Goal: Task Accomplishment & Management: Manage account settings

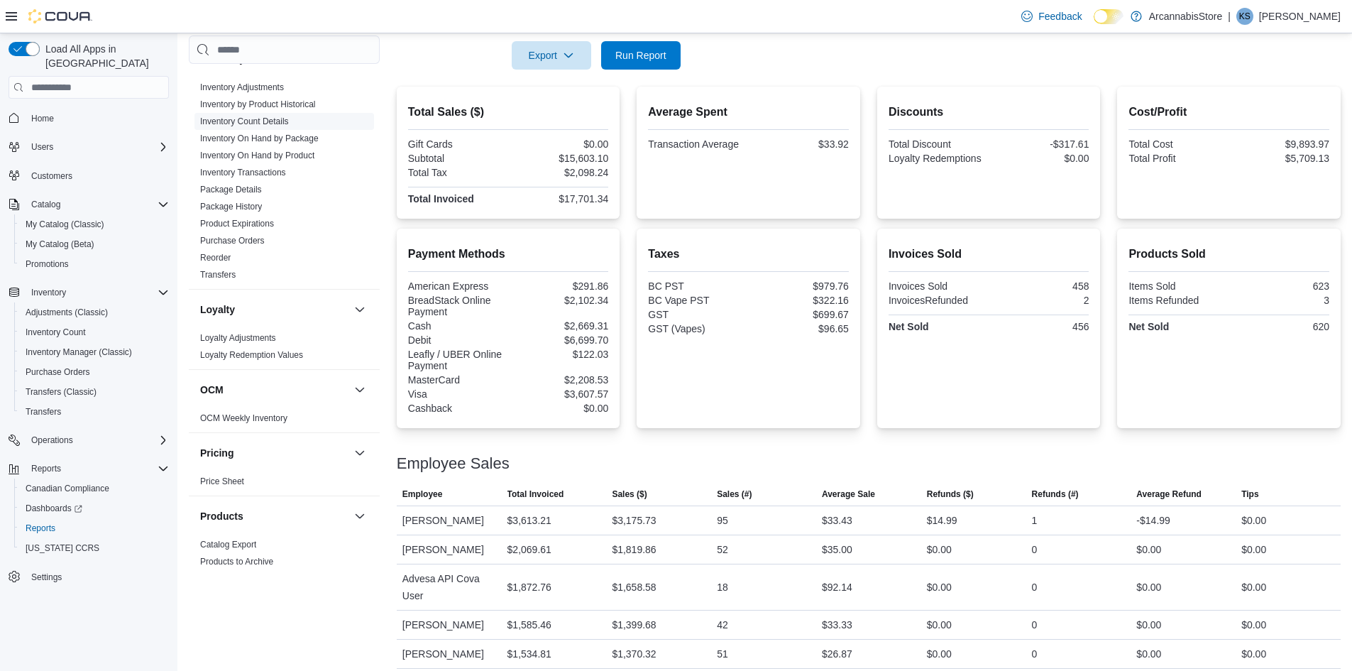
scroll to position [355, 0]
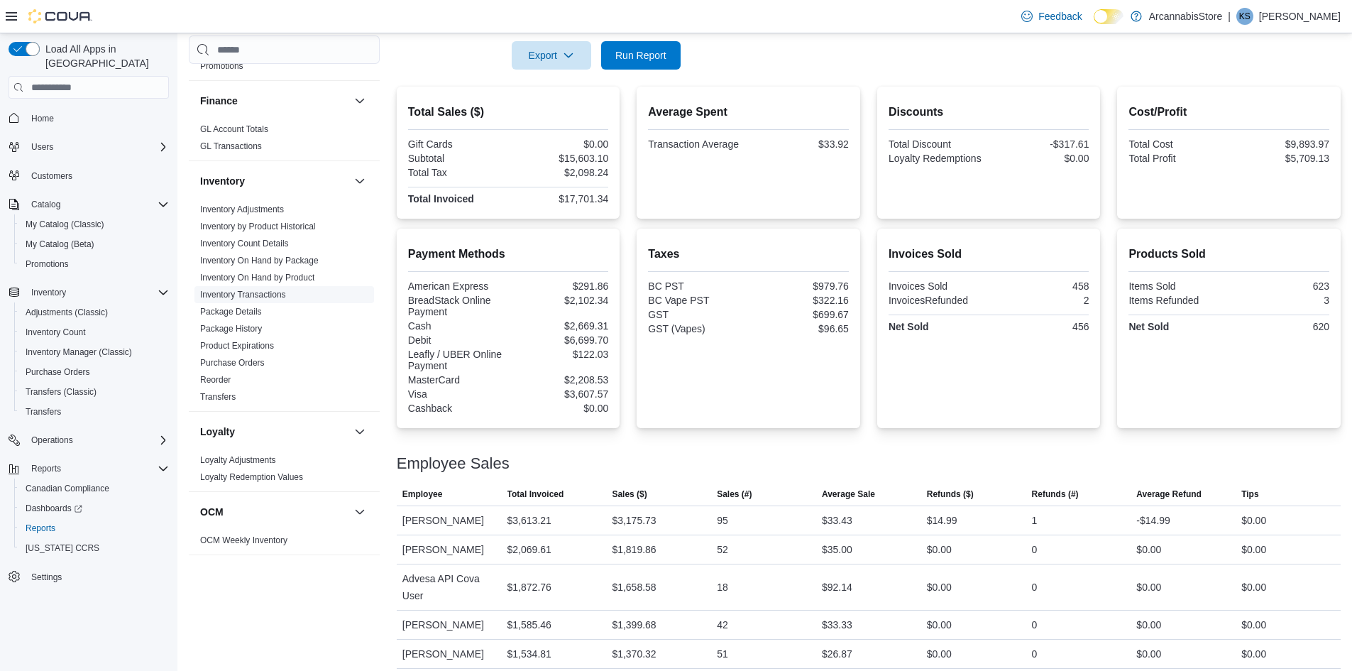
click at [246, 298] on link "Inventory Transactions" at bounding box center [243, 295] width 86 height 10
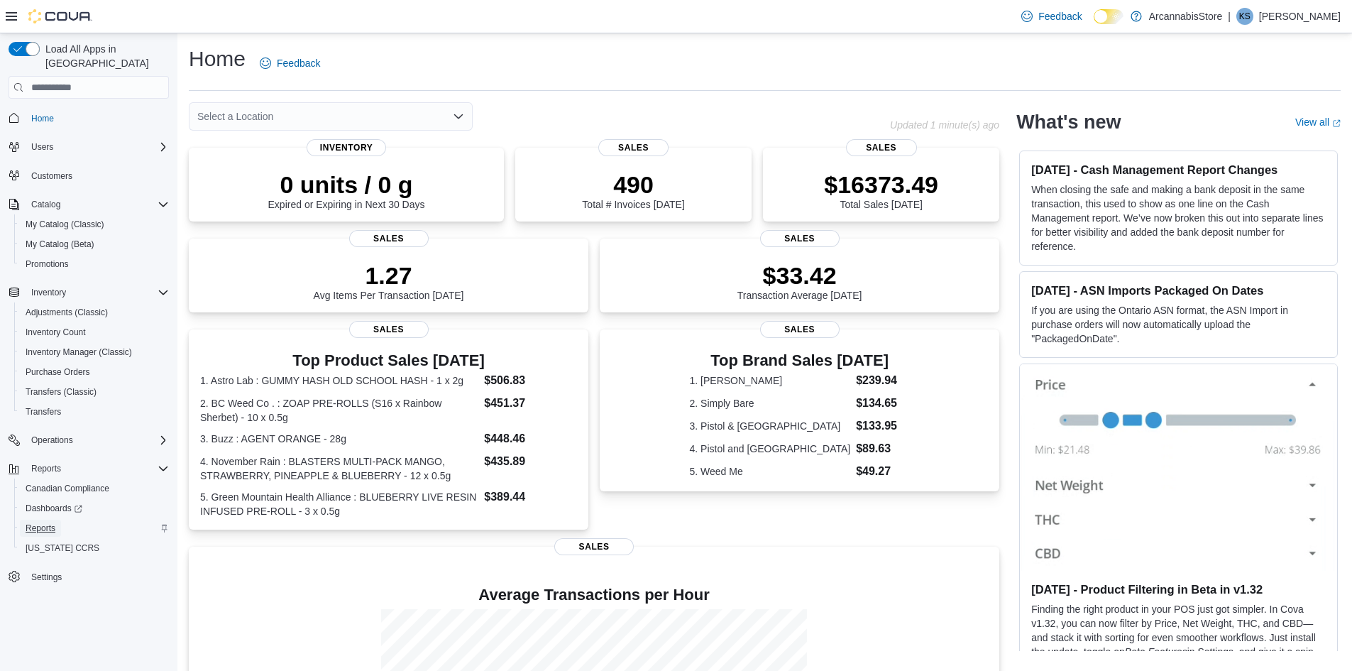
click at [43, 522] on span "Reports" at bounding box center [41, 527] width 30 height 11
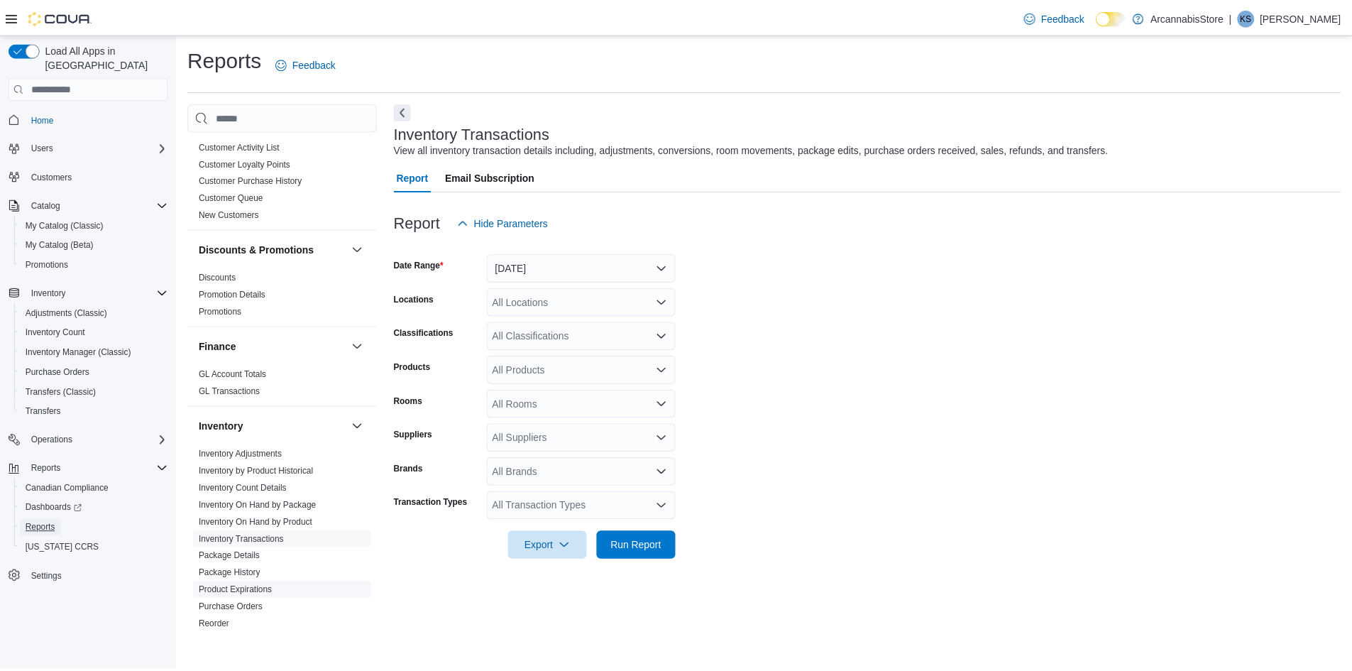
scroll to position [284, 0]
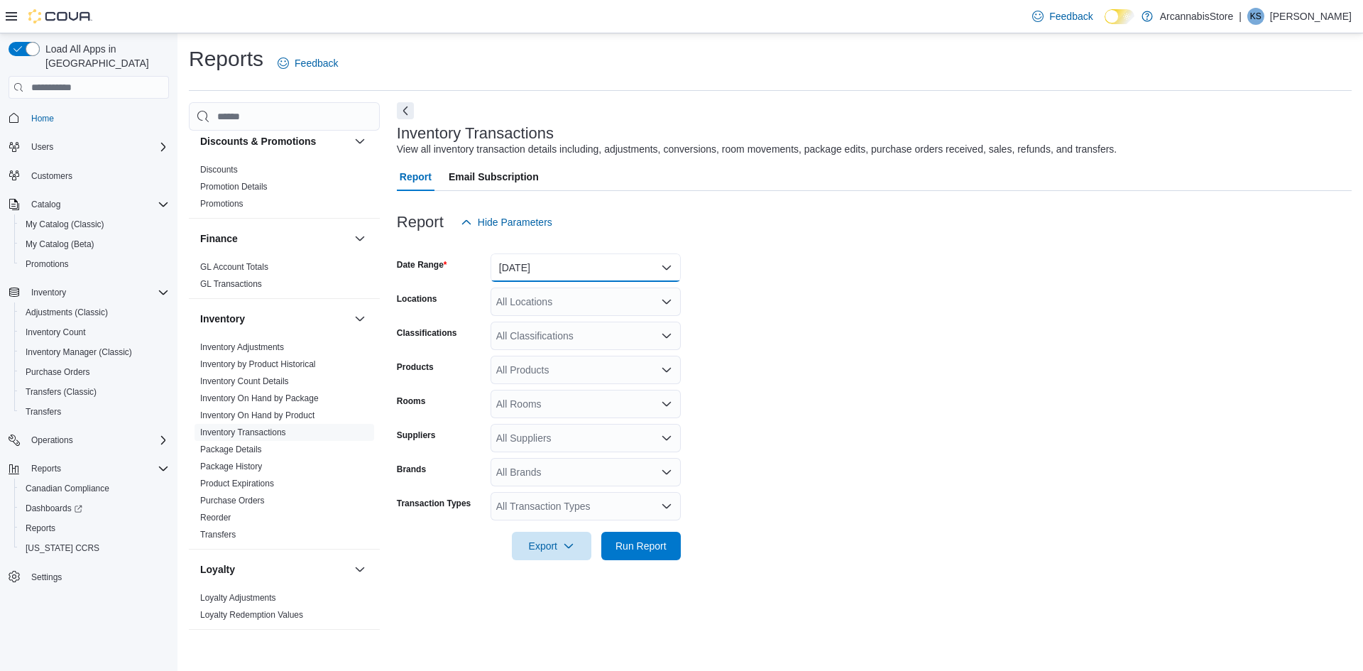
click at [612, 267] on button "Yesterday" at bounding box center [585, 267] width 190 height 28
click at [552, 322] on span "Today" at bounding box center [594, 324] width 162 height 17
click at [825, 307] on form "Date Range Today Locations All Locations Classifications All Classifications Pr…" at bounding box center [874, 398] width 954 height 324
click at [595, 304] on div "All Locations" at bounding box center [585, 301] width 190 height 28
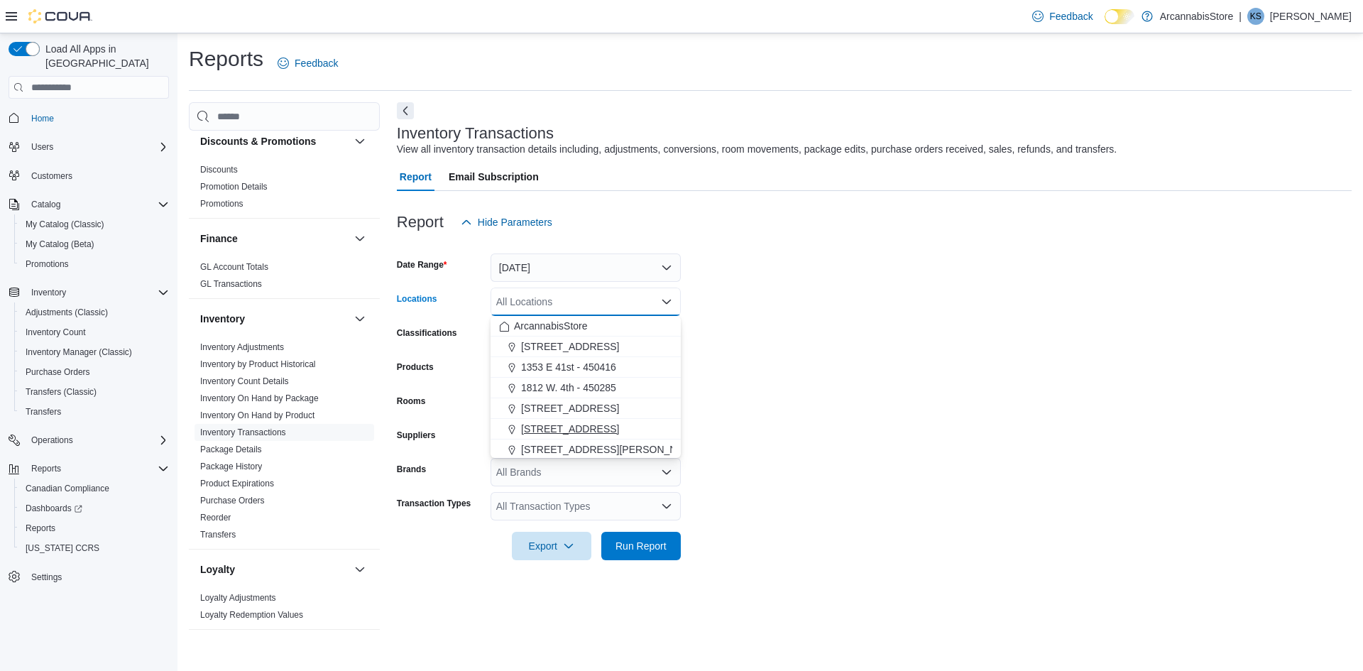
click at [595, 429] on span "2267 Kingsway - 450548" at bounding box center [570, 429] width 98 height 14
click at [647, 556] on span "Run Report" at bounding box center [641, 545] width 62 height 28
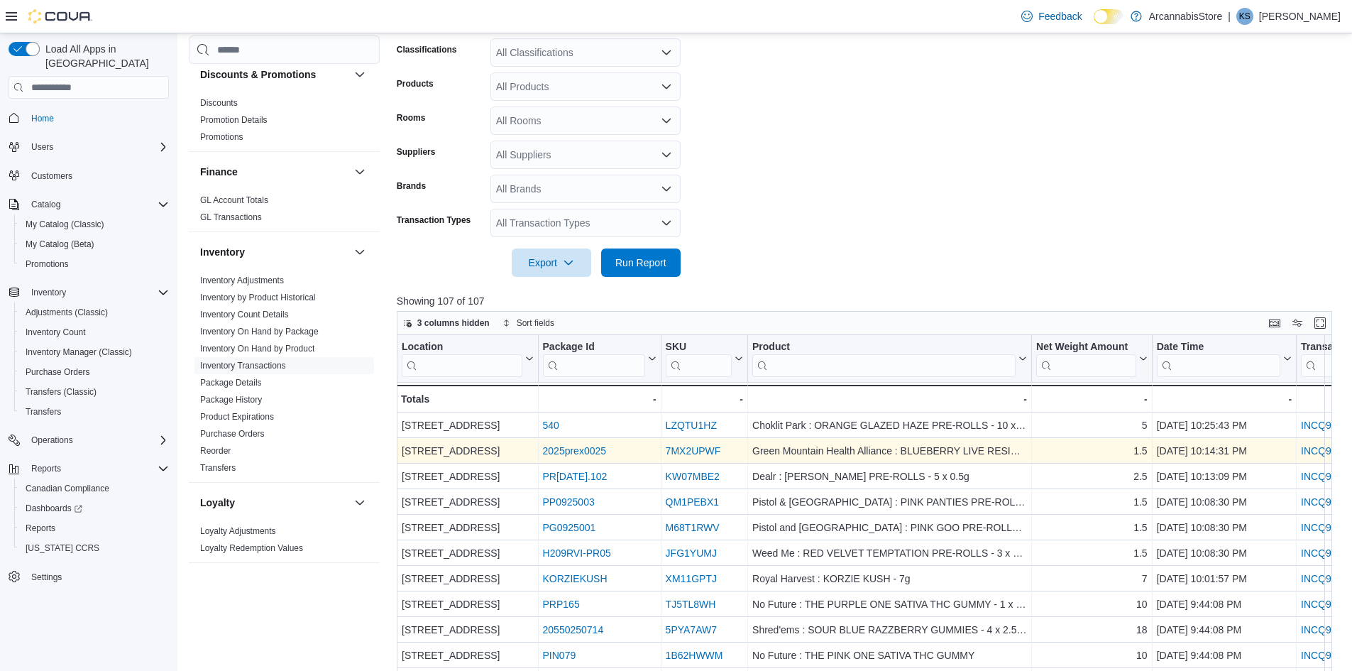
scroll to position [284, 0]
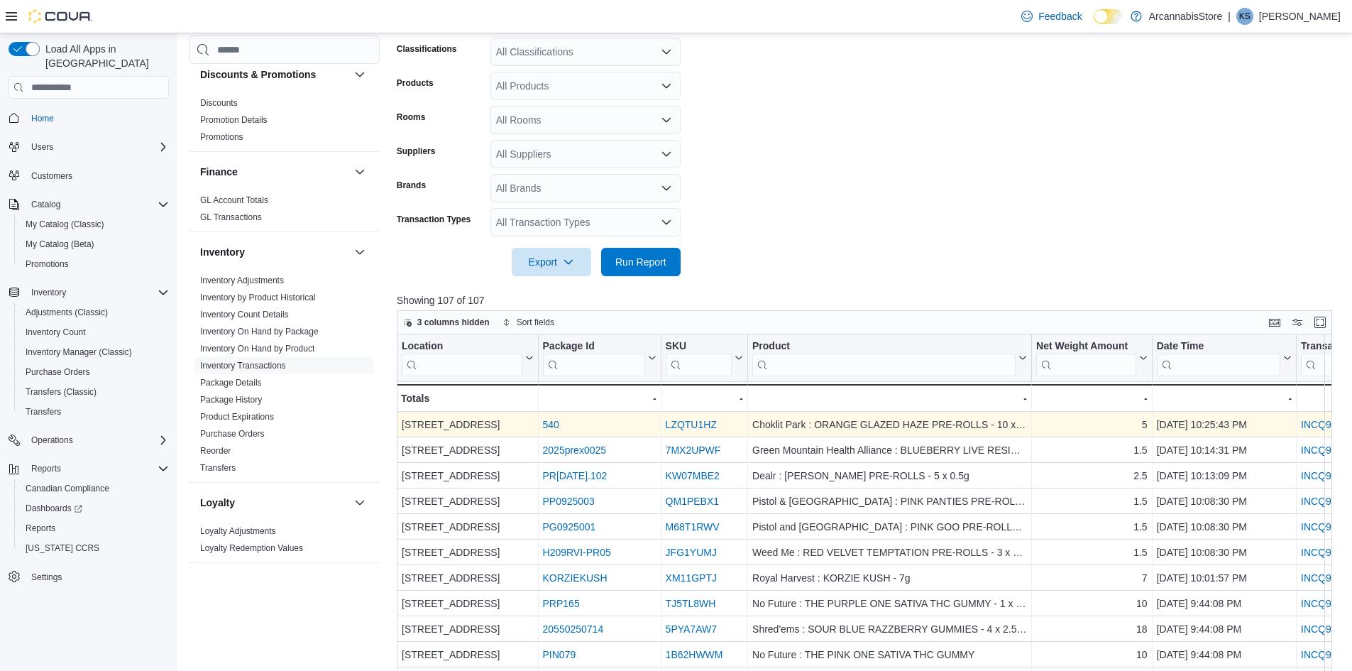
click at [1321, 425] on link "INCQ99-KDRJDC" at bounding box center [1340, 424] width 79 height 11
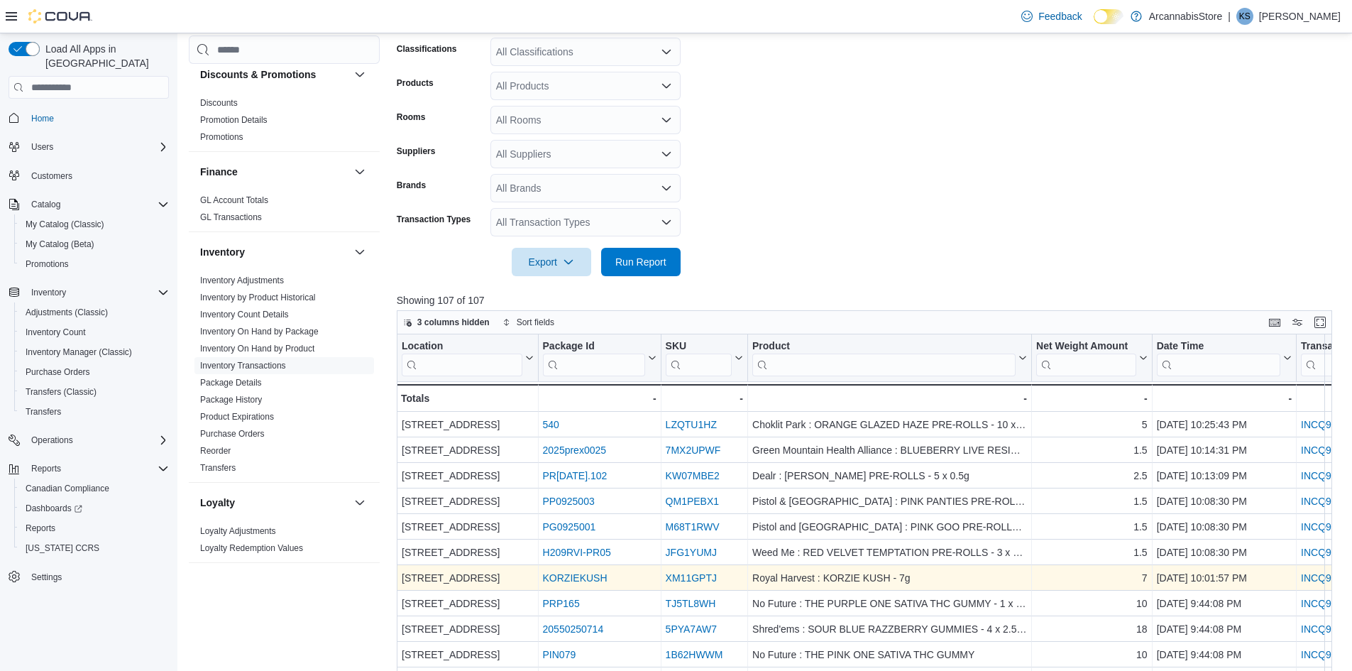
click at [1321, 575] on link "INCQ99-KDQV28" at bounding box center [1340, 577] width 78 height 11
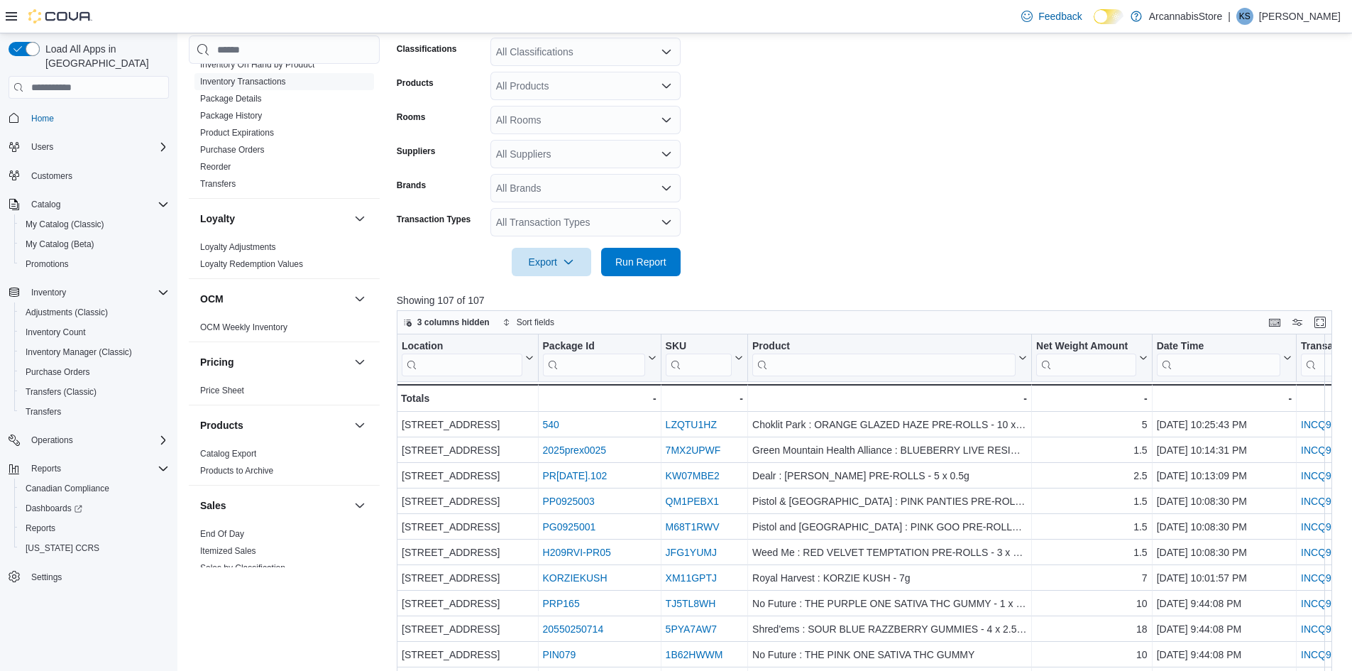
scroll to position [852, 0]
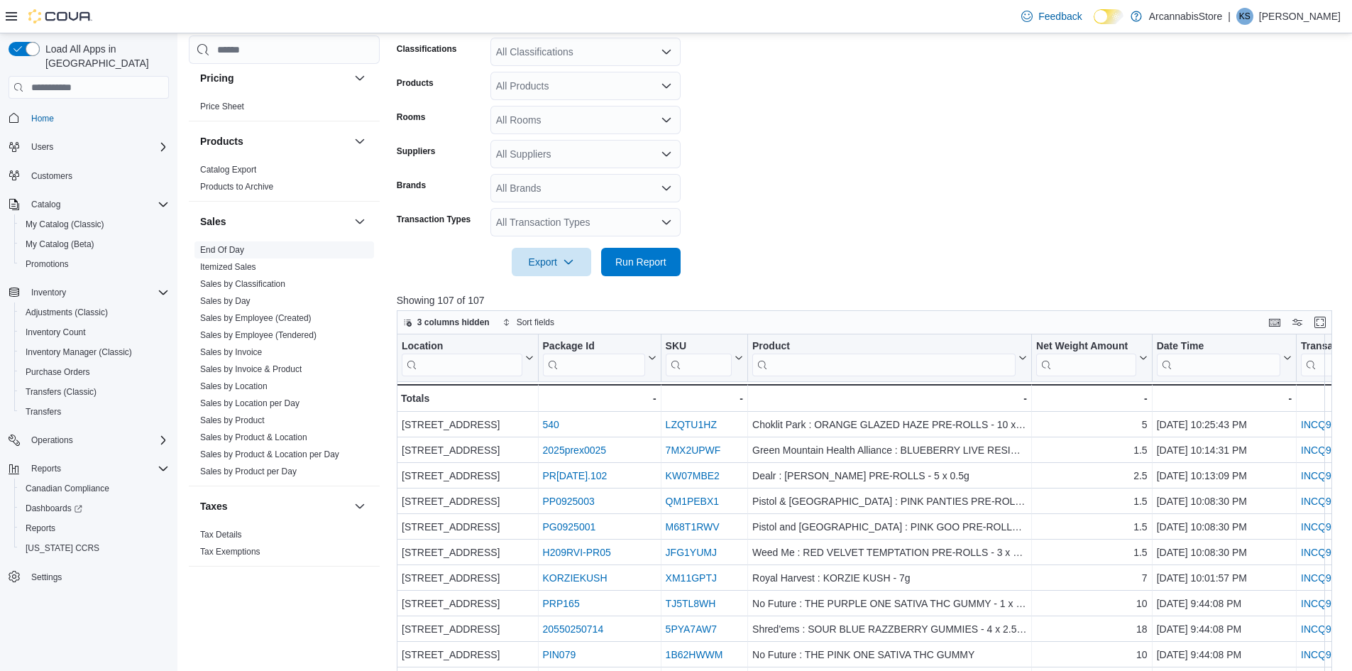
click at [233, 248] on link "End Of Day" at bounding box center [222, 250] width 44 height 10
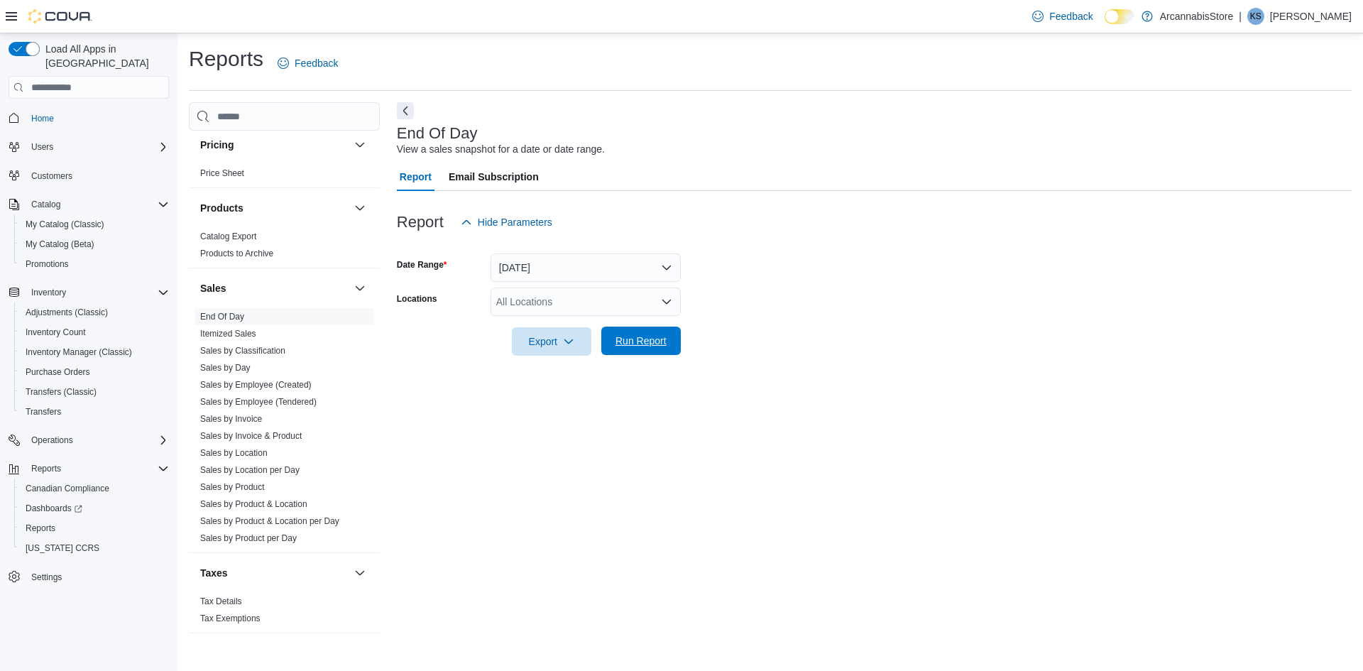
click at [659, 345] on span "Run Report" at bounding box center [640, 341] width 51 height 14
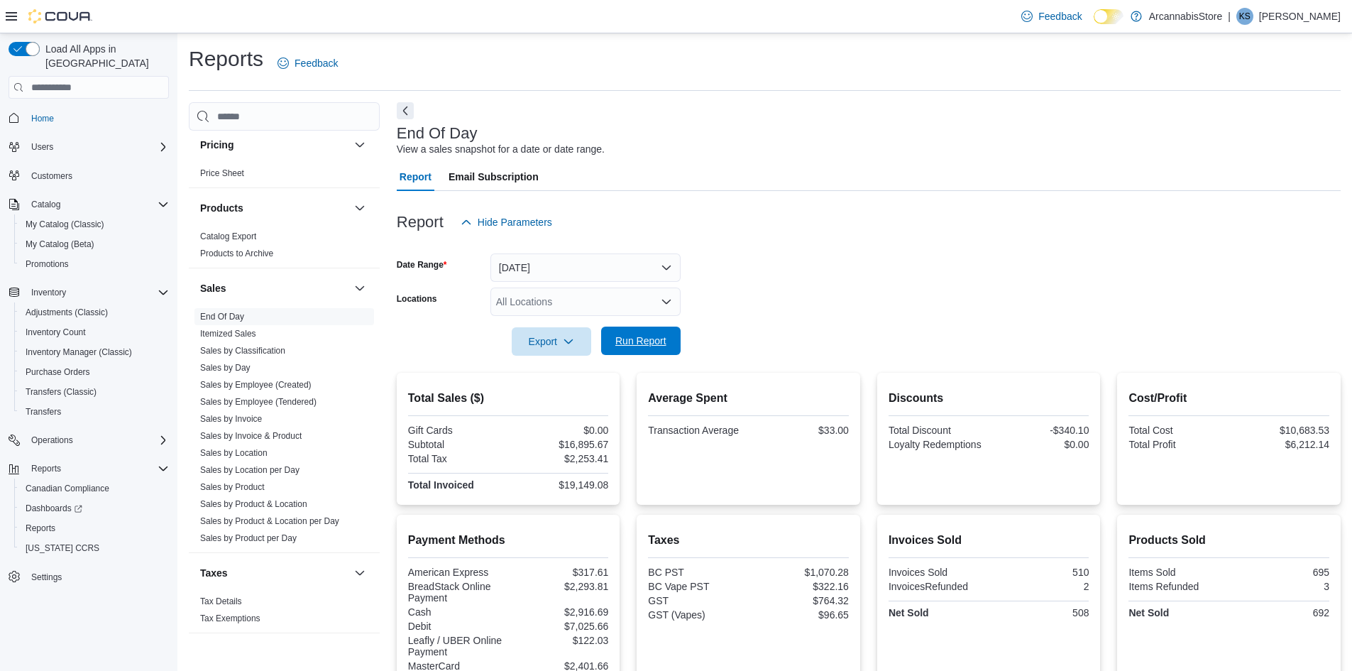
click at [642, 329] on span "Run Report" at bounding box center [641, 340] width 62 height 28
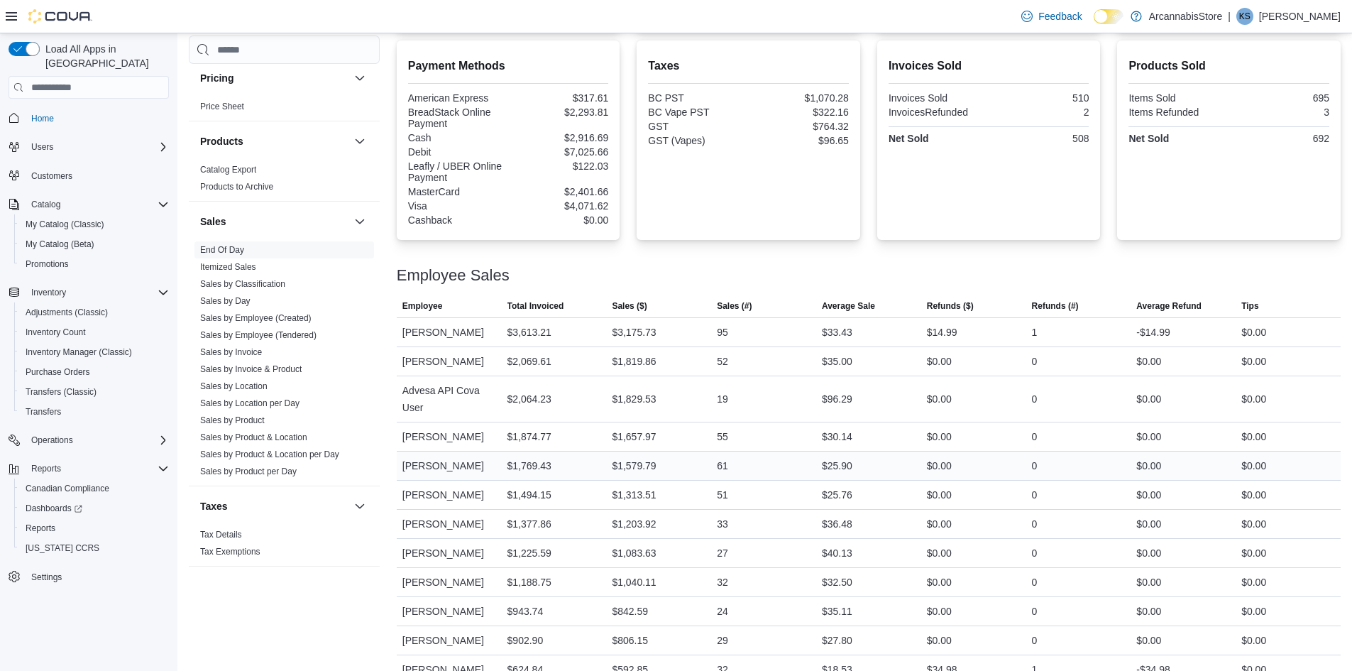
scroll to position [499, 0]
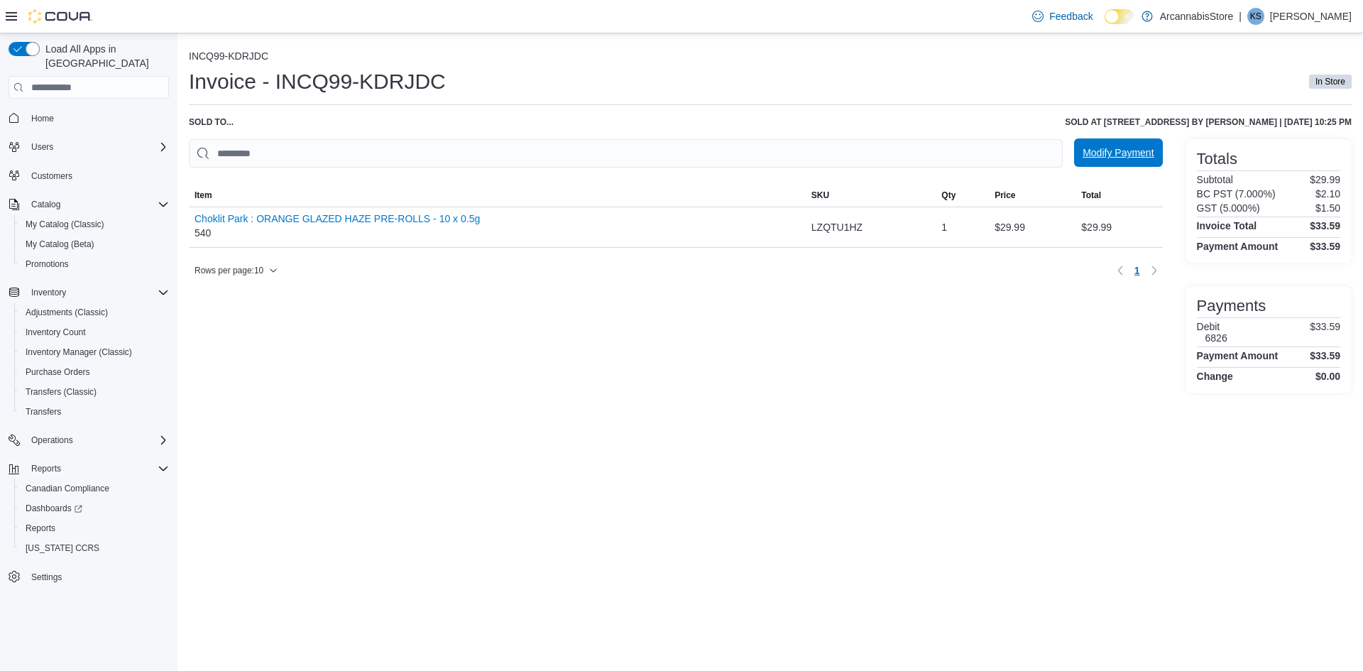
click at [1102, 155] on span "Modify Payment" at bounding box center [1117, 152] width 71 height 14
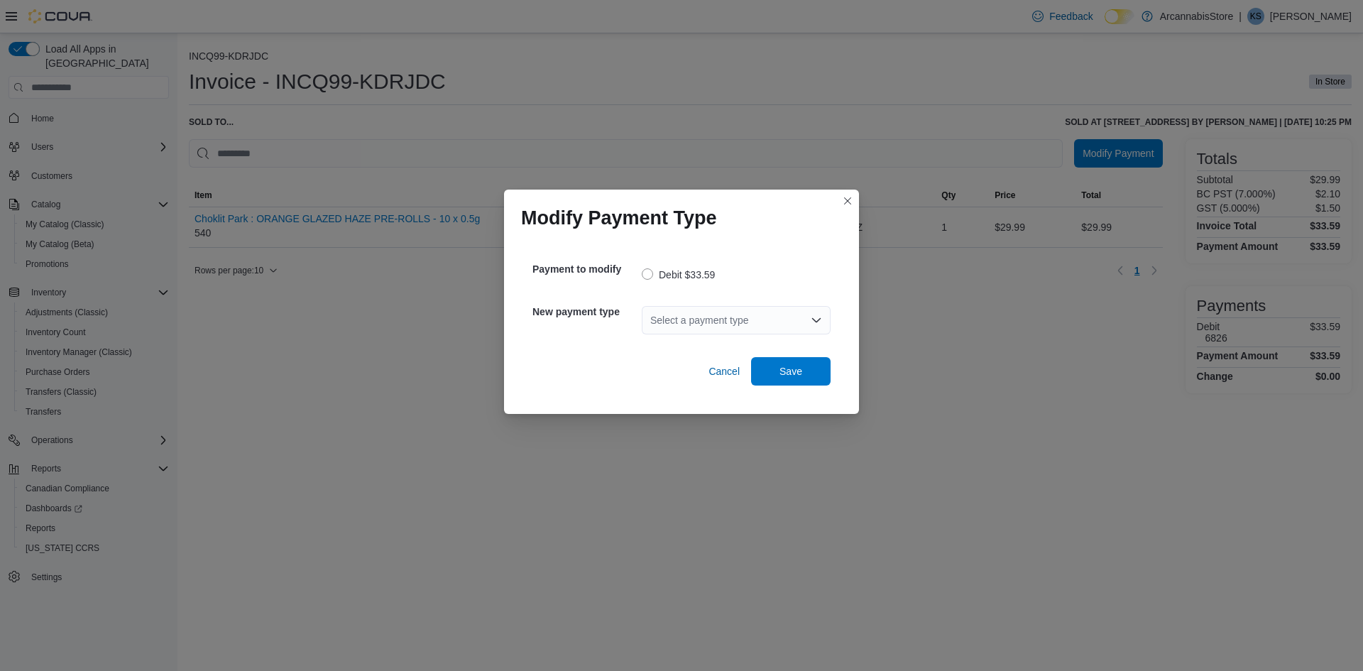
click at [764, 331] on div "Select a payment type" at bounding box center [736, 320] width 189 height 28
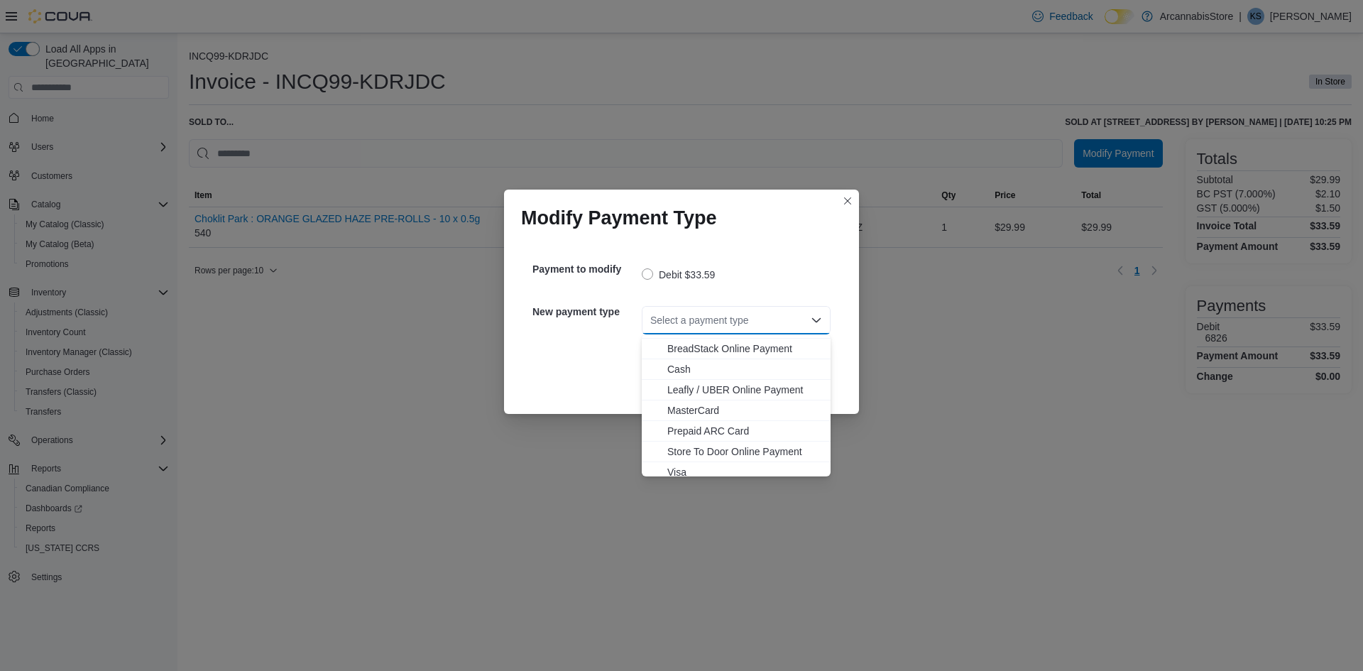
scroll to position [23, 0]
click at [683, 471] on span "Visa" at bounding box center [744, 465] width 155 height 14
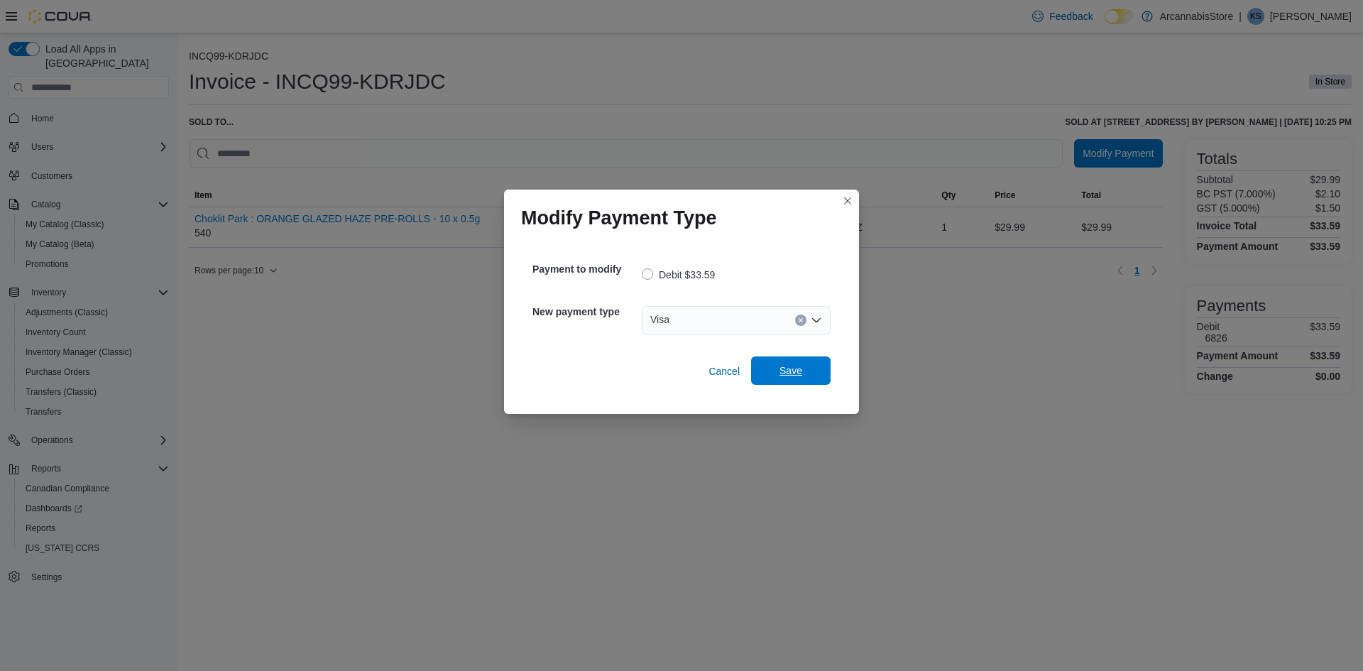
click at [784, 375] on span "Save" at bounding box center [790, 370] width 23 height 14
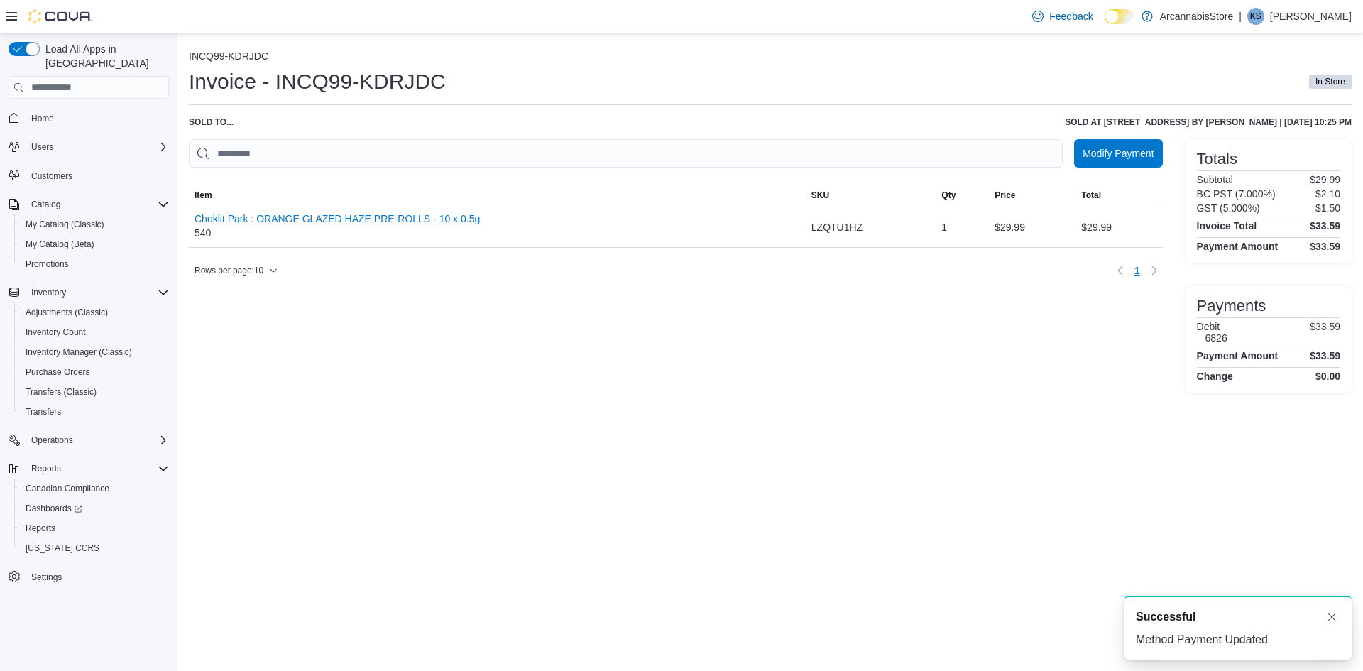
scroll to position [0, 0]
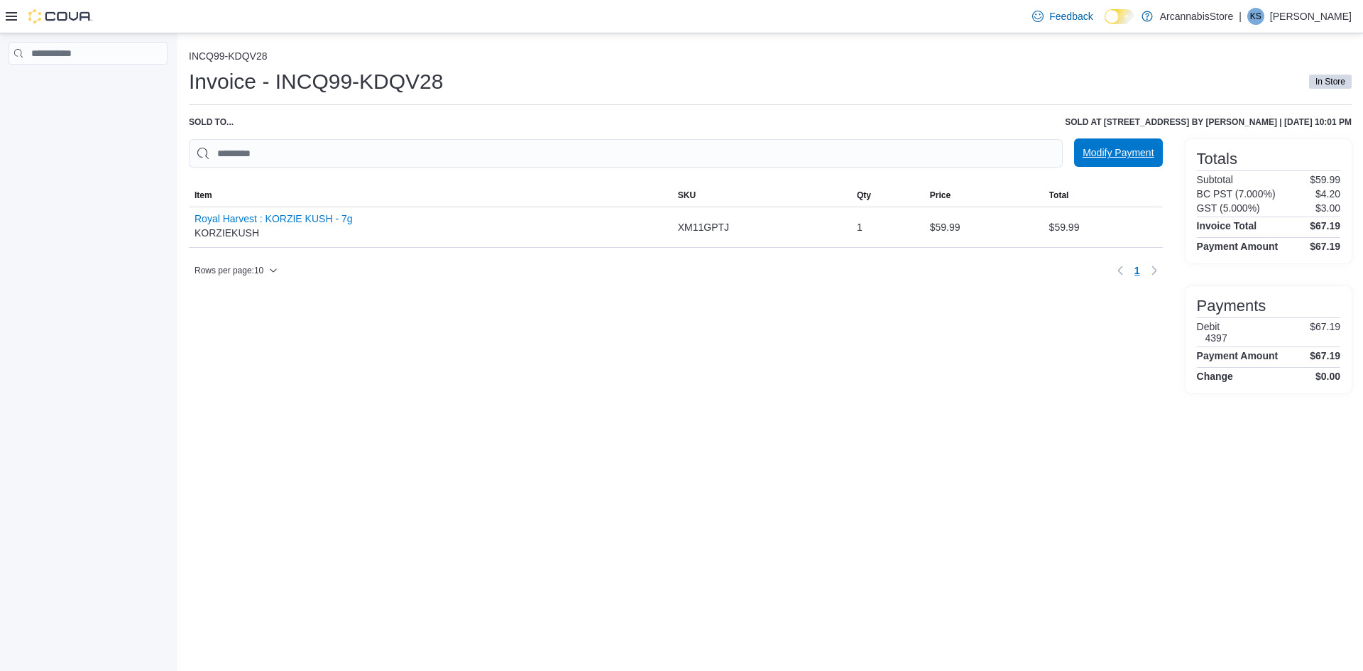
click at [1099, 145] on span "Modify Payment" at bounding box center [1117, 152] width 71 height 28
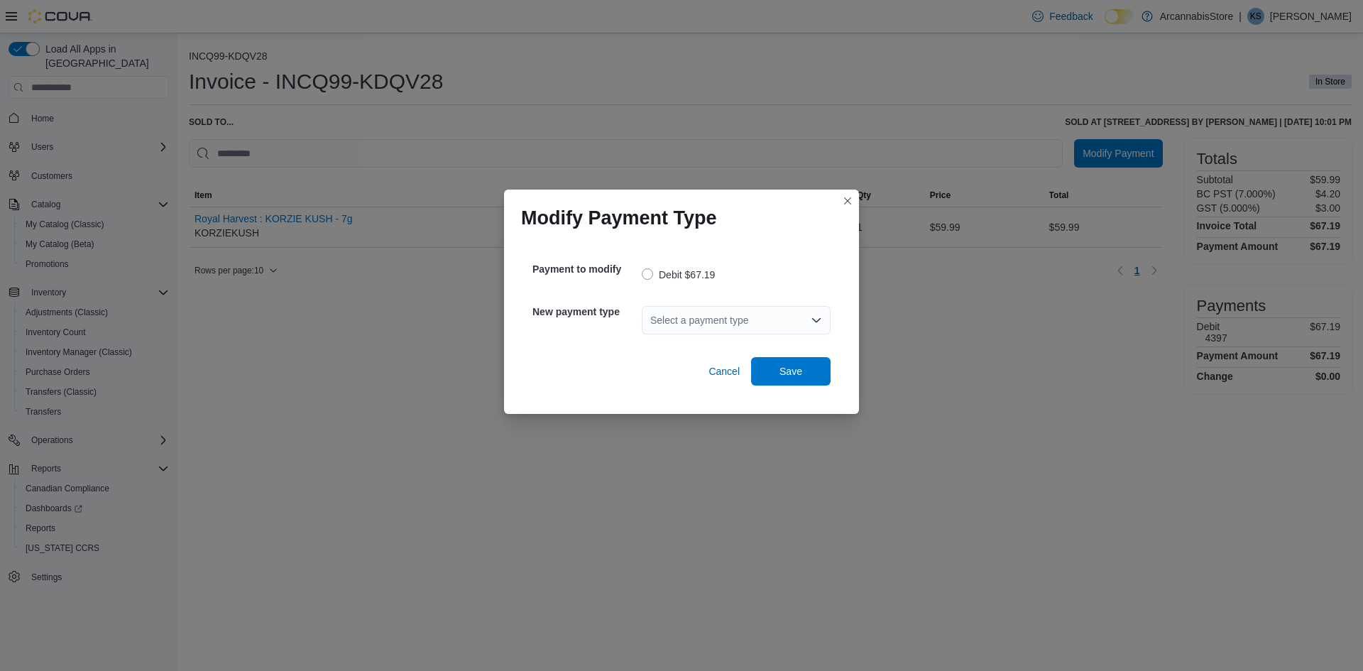
click at [747, 333] on div "Select a payment type" at bounding box center [736, 320] width 189 height 28
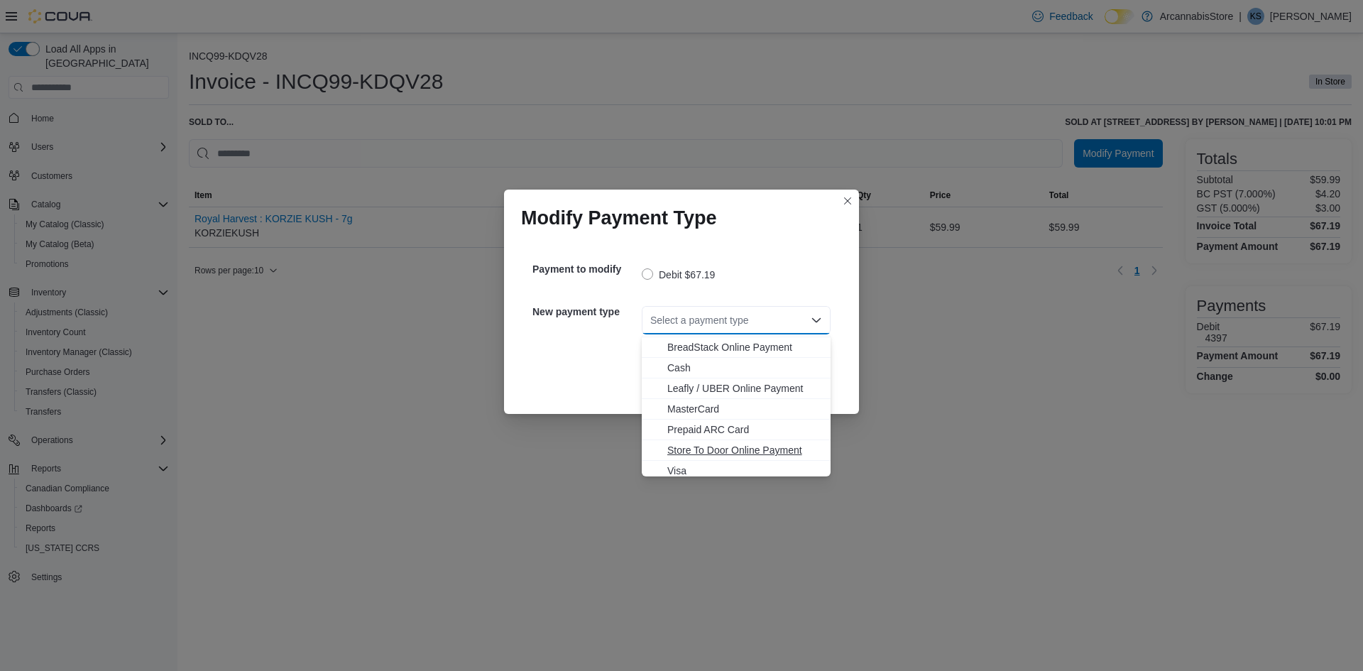
scroll to position [23, 0]
click at [693, 458] on button "Visa" at bounding box center [736, 466] width 189 height 21
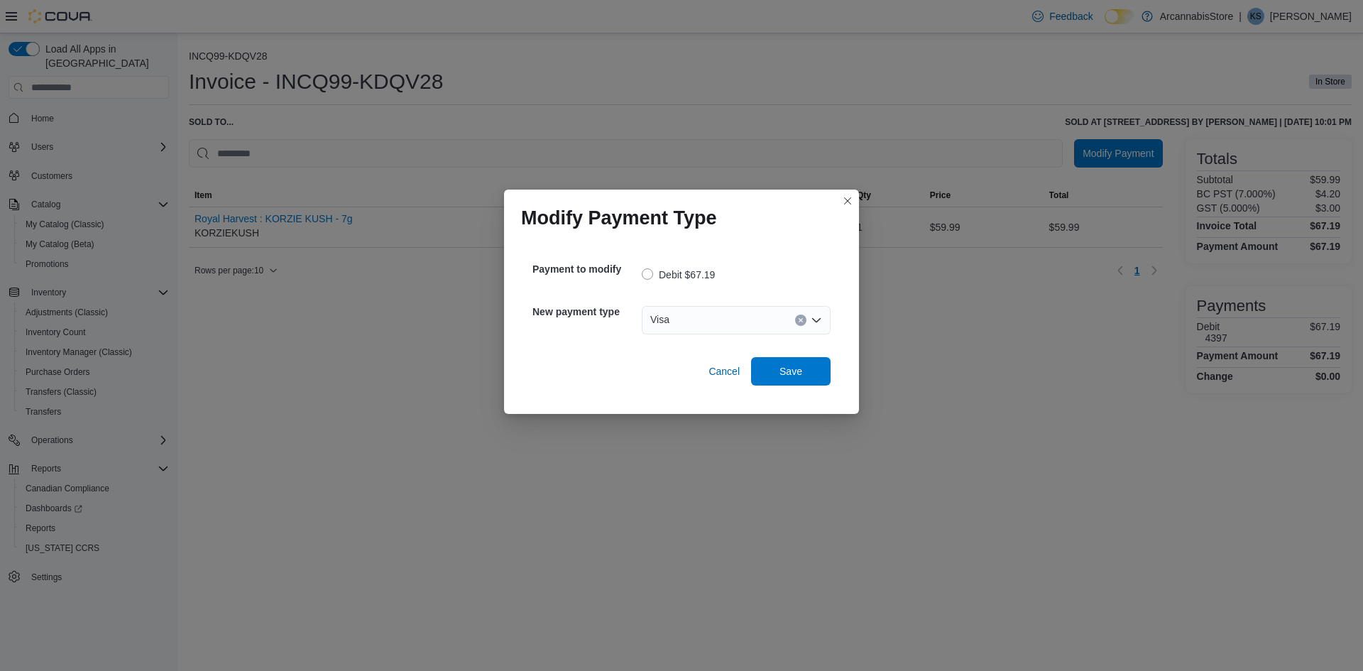
click at [825, 355] on div "Cancel Save" at bounding box center [681, 366] width 298 height 40
click at [805, 367] on span "Save" at bounding box center [790, 370] width 62 height 28
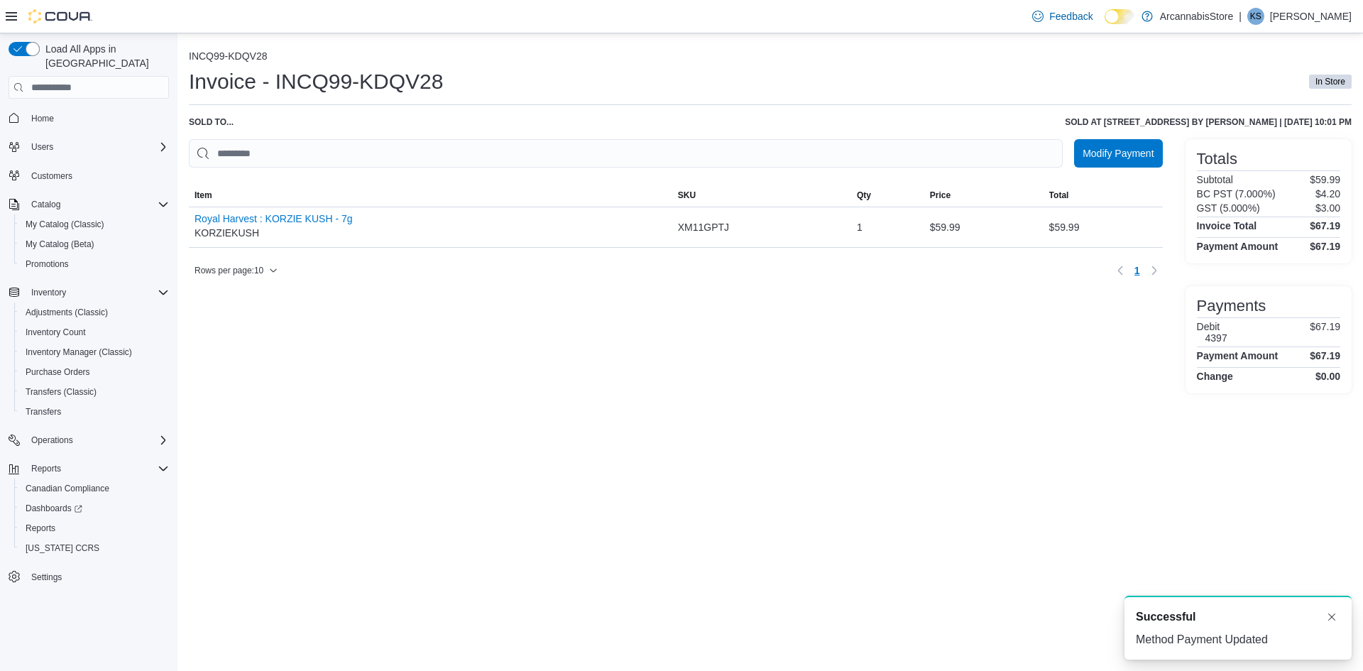
scroll to position [0, 0]
click at [1334, 613] on button "Dismiss toast" at bounding box center [1331, 615] width 17 height 17
click at [625, 548] on div "INCQ99-KDQV28 Invoice - INCQ99-KDQV28 In Store Sold to ... Sold at [STREET_ADDR…" at bounding box center [769, 351] width 1185 height 637
